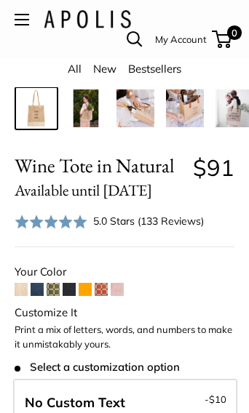
scroll to position [289, 0]
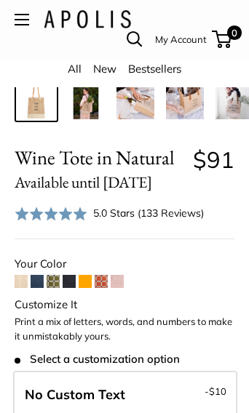
click at [43, 285] on span at bounding box center [37, 281] width 13 height 13
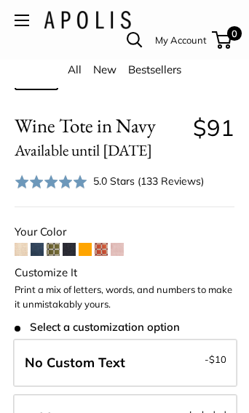
scroll to position [302, 0]
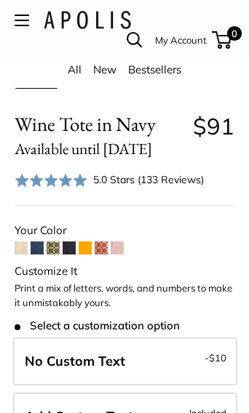
click at [121, 246] on span at bounding box center [116, 247] width 13 height 13
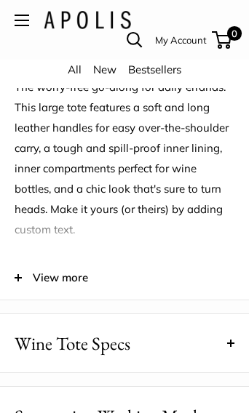
scroll to position [1297, 0]
